Goal: Navigation & Orientation: Find specific page/section

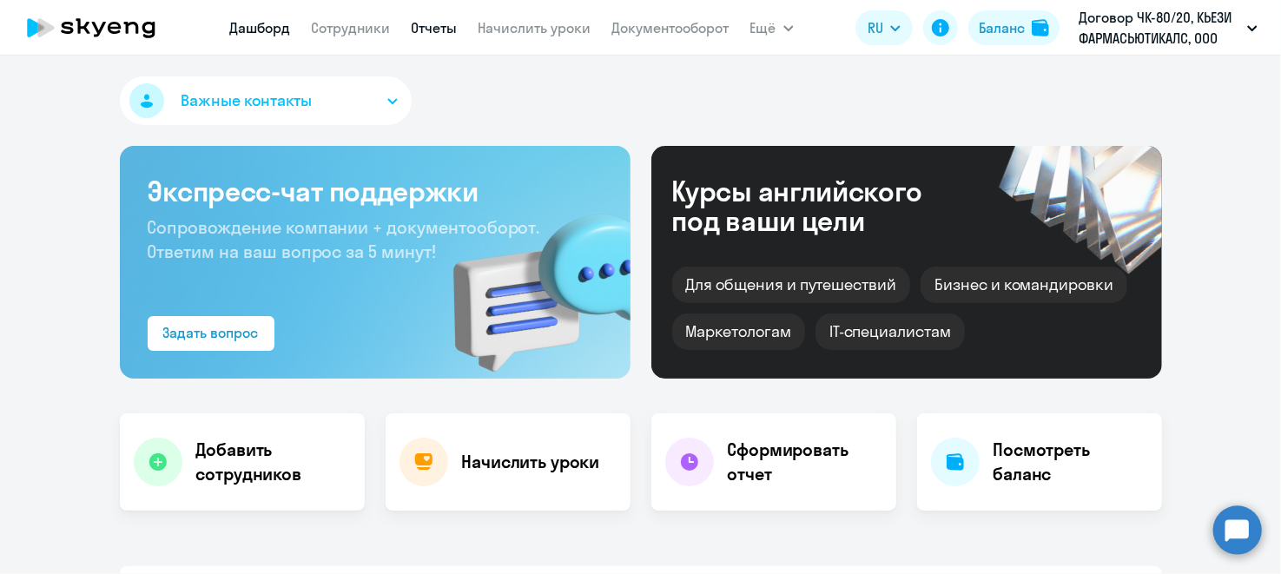
click at [446, 30] on link "Отчеты" at bounding box center [435, 27] width 46 height 17
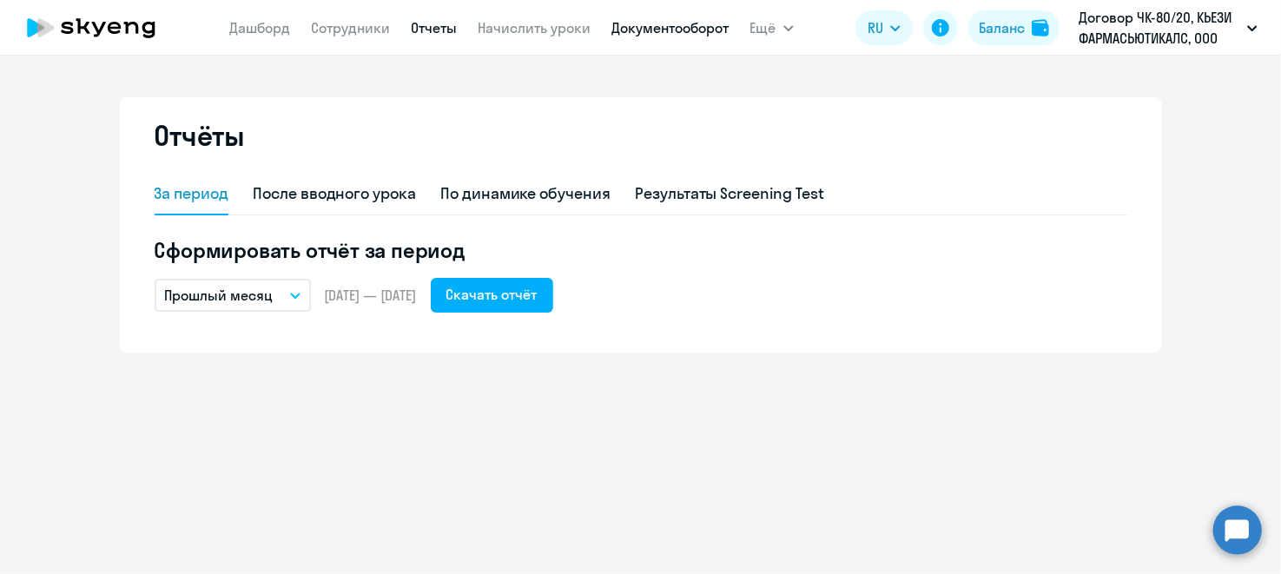
click at [647, 29] on link "Документооборот" at bounding box center [670, 27] width 117 height 17
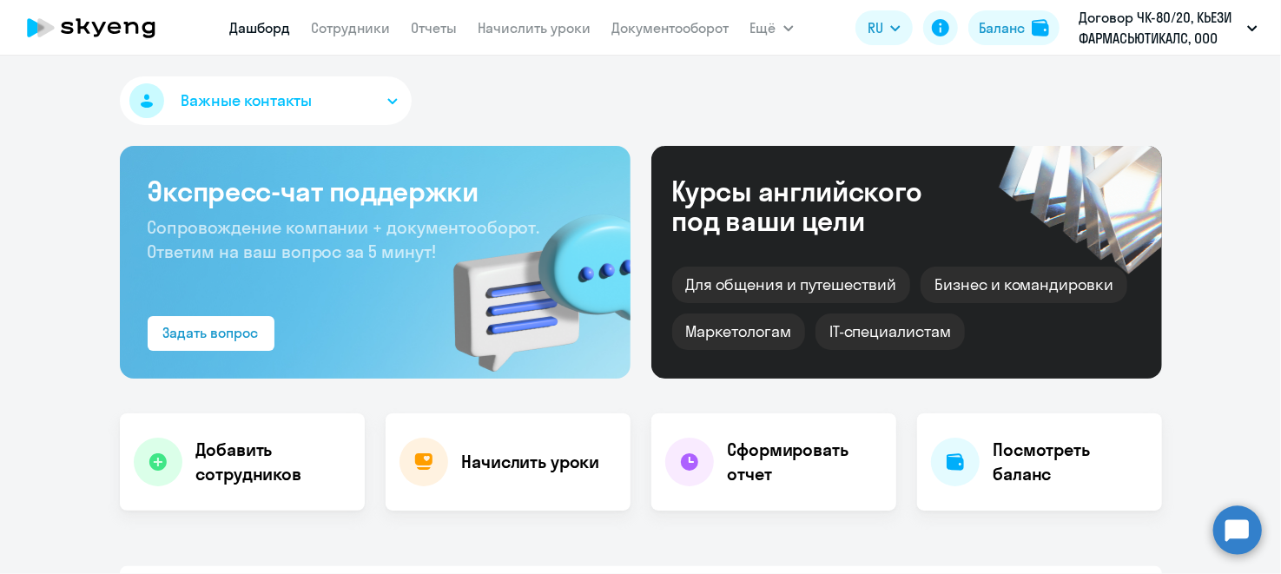
select select "30"
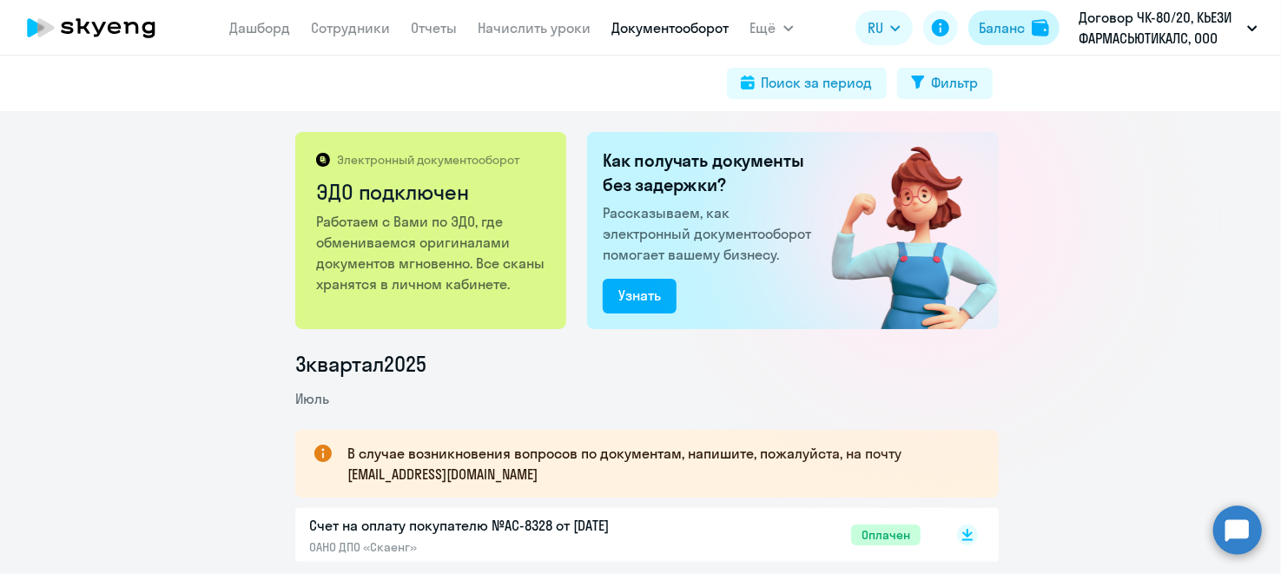
click at [1024, 29] on div "Баланс" at bounding box center [1002, 27] width 46 height 21
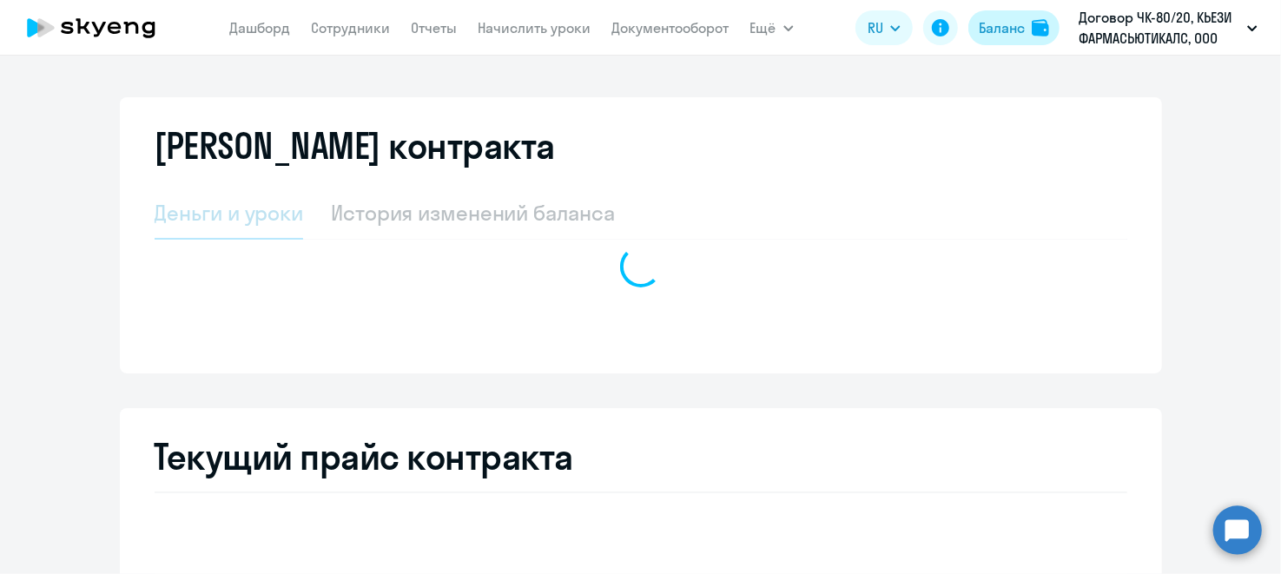
select select "english_adult_not_native_speaker"
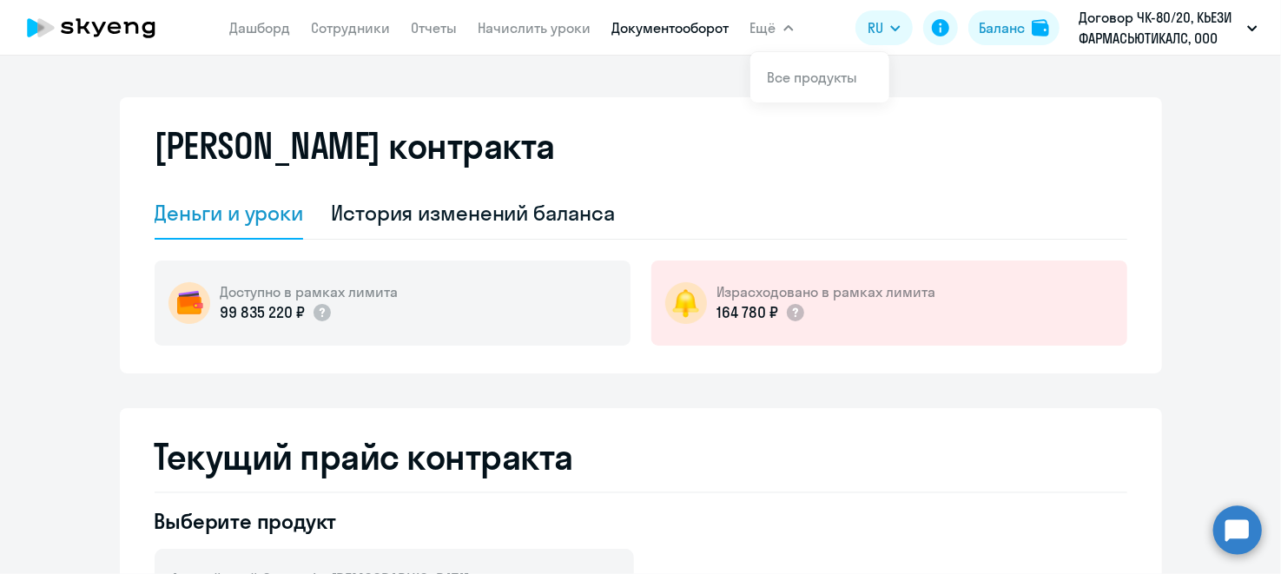
click at [711, 29] on link "Документооборот" at bounding box center [670, 27] width 117 height 17
